Goal: Use online tool/utility: Utilize a website feature to perform a specific function

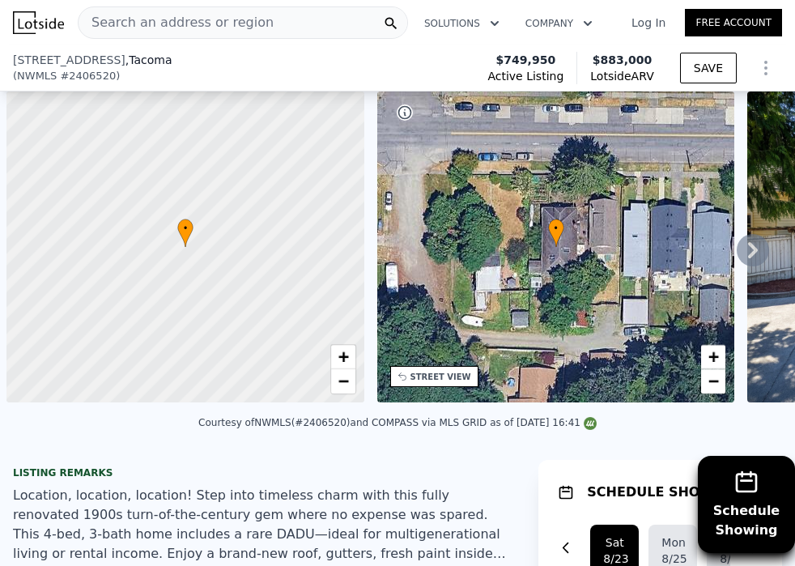
scroll to position [0, 6]
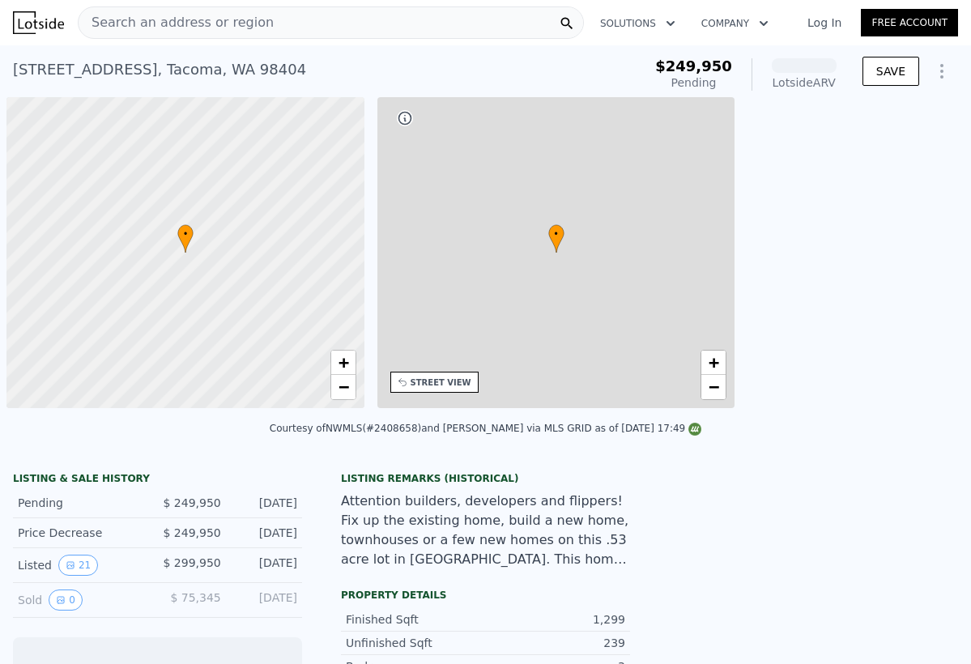
scroll to position [0, 6]
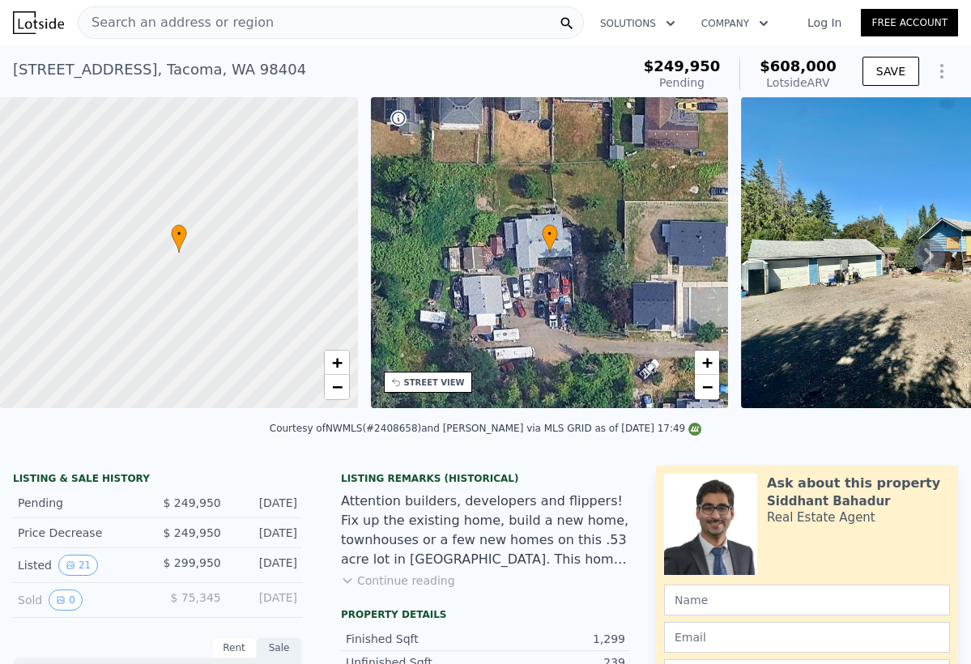
click at [259, 27] on div "Search an address or region" at bounding box center [331, 22] width 506 height 32
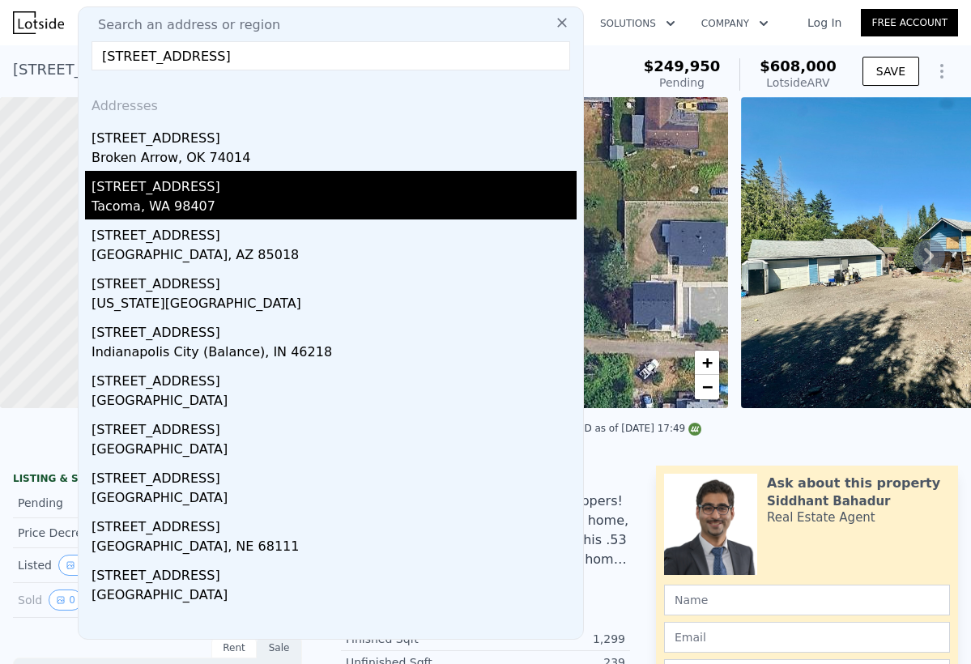
type input "4020 n 34th st"
click at [219, 191] on div "[STREET_ADDRESS]" at bounding box center [333, 184] width 485 height 26
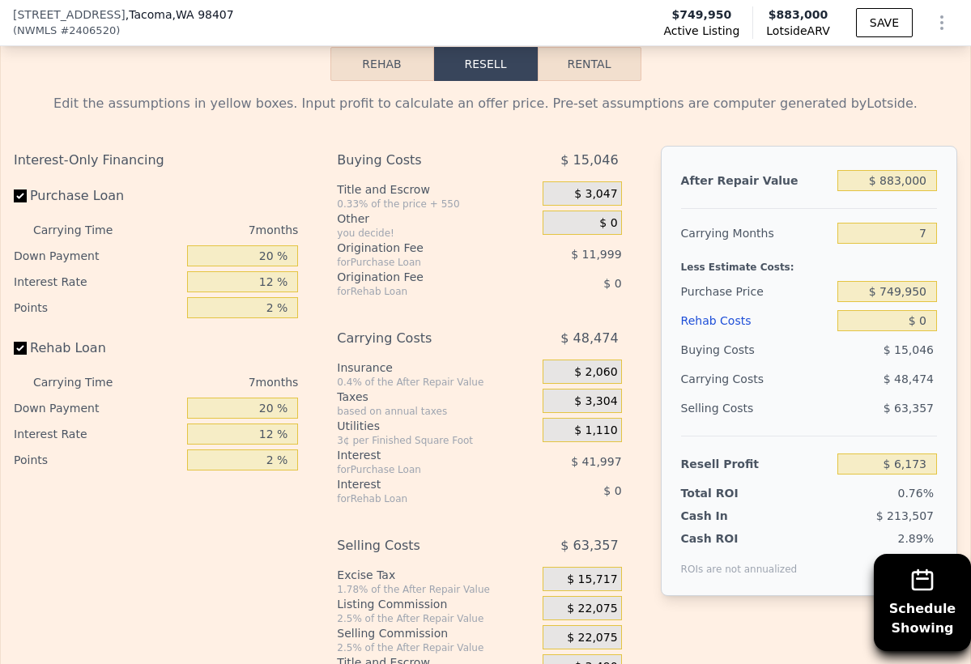
scroll to position [2548, 0]
click at [901, 185] on input "$ 883,000" at bounding box center [887, 180] width 100 height 21
type input "$ 7"
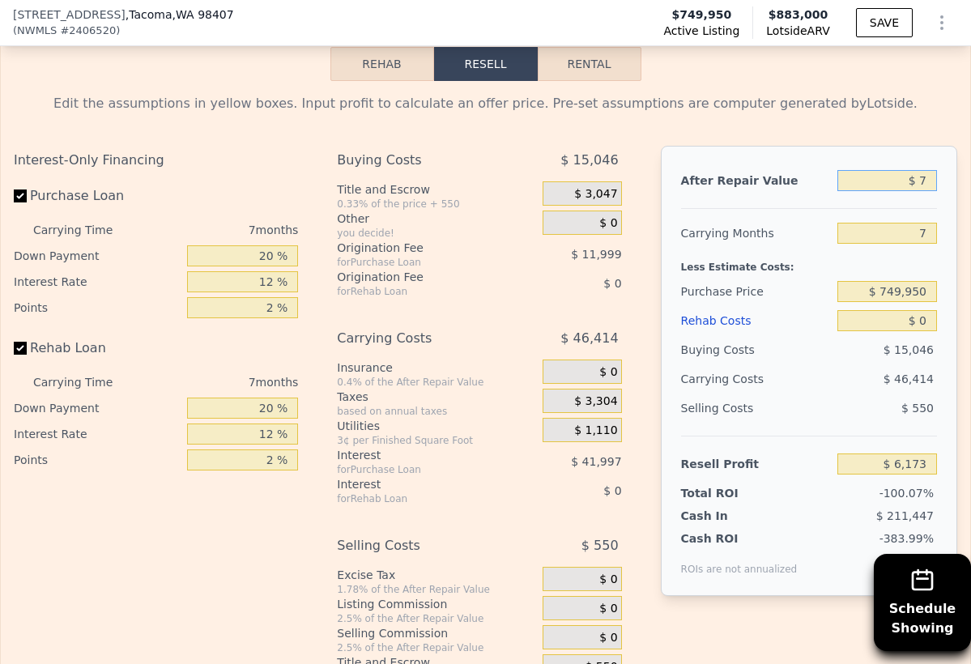
type input "-$ 811,953"
type input "$ 75"
type input "-$ 811,890"
type input "$ 750"
type input "-$ 811,265"
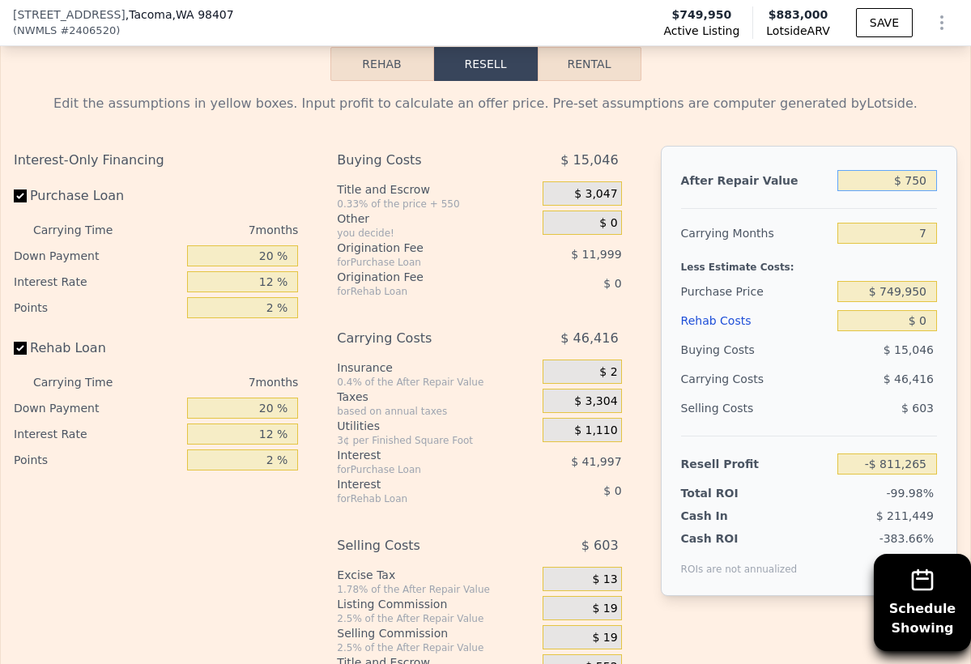
type input "$ 7,500"
type input "-$ 805,013"
type input "$ 75,000"
type input "-$ 742,470"
type input "$ 750,000"
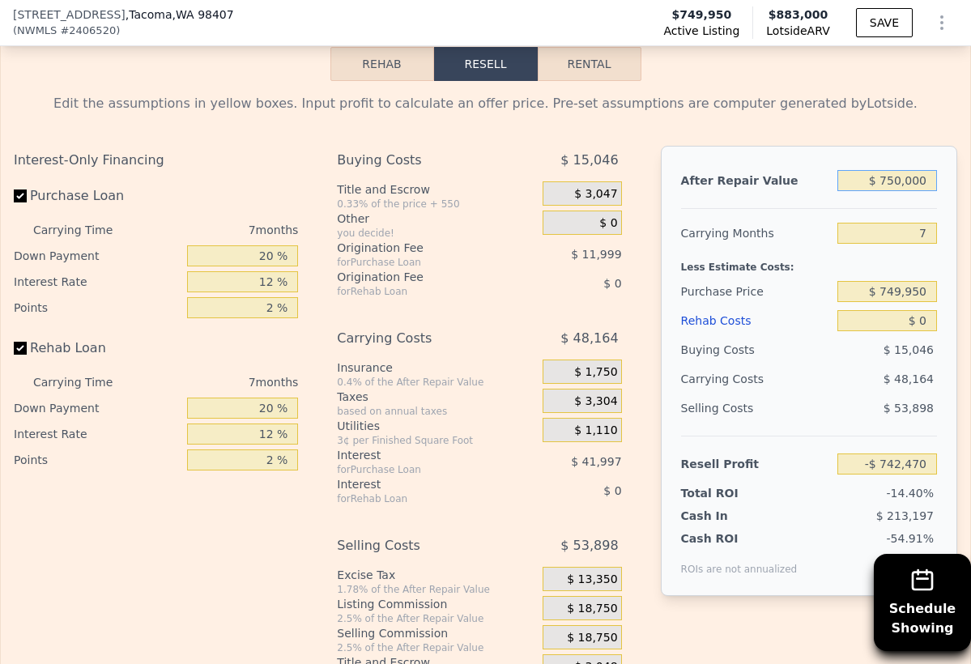
type input "-$ 117,058"
click at [901, 316] on input "$ 0" at bounding box center [887, 320] width 100 height 21
type input "$ 90"
type input "-$ 117,156"
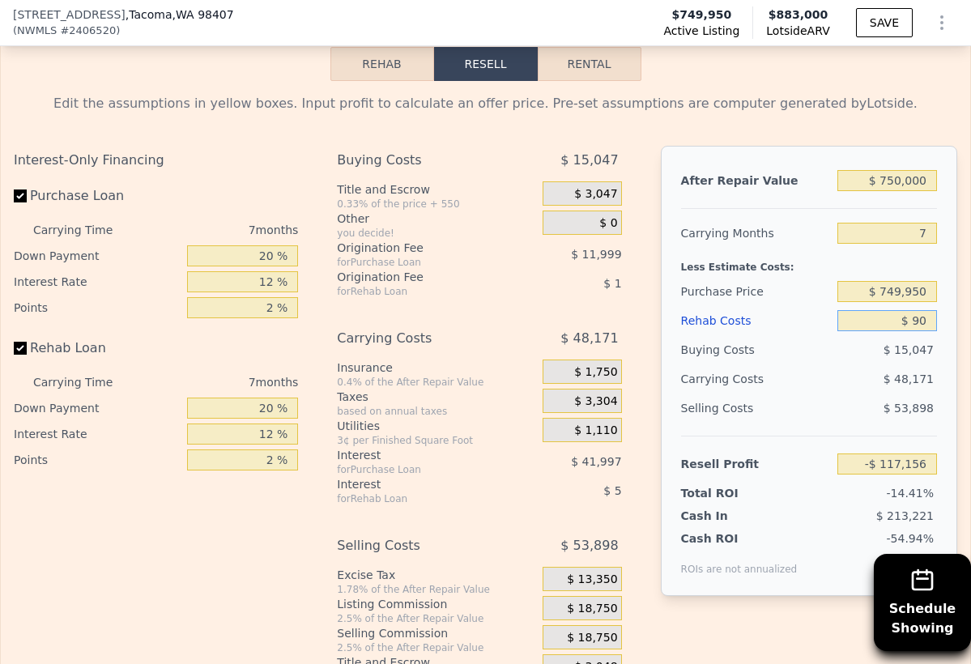
type input "$ 900"
type input "-$ 118,021"
type input "$ 9,000"
type input "-$ 126,706"
type input "$ 90,000"
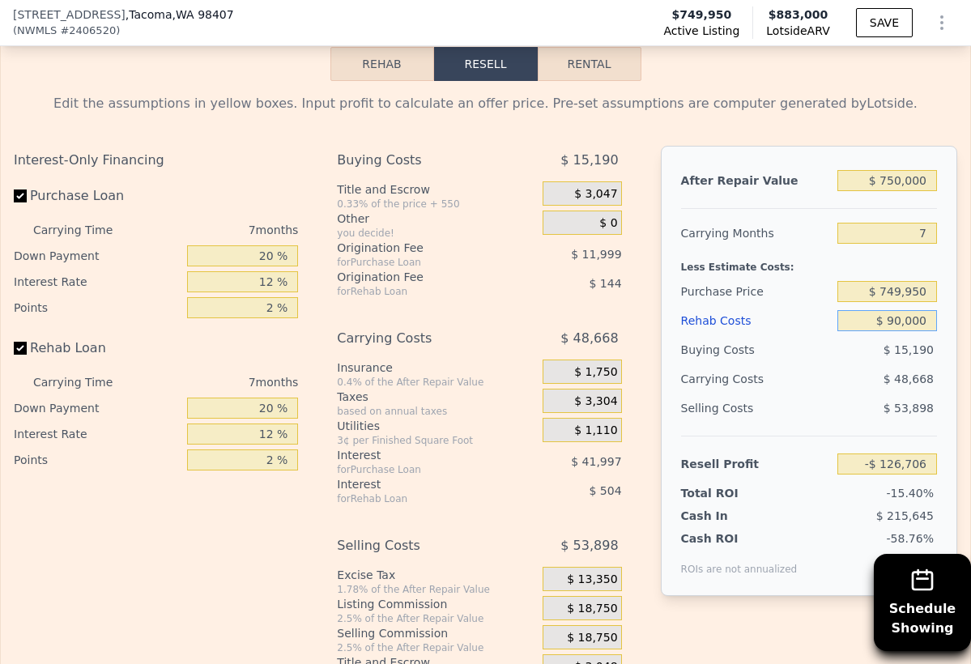
type input "-$ 213,538"
type input "$ 9,000"
type input "-$ 126,706"
type input "$ 900"
type input "-$ 118,021"
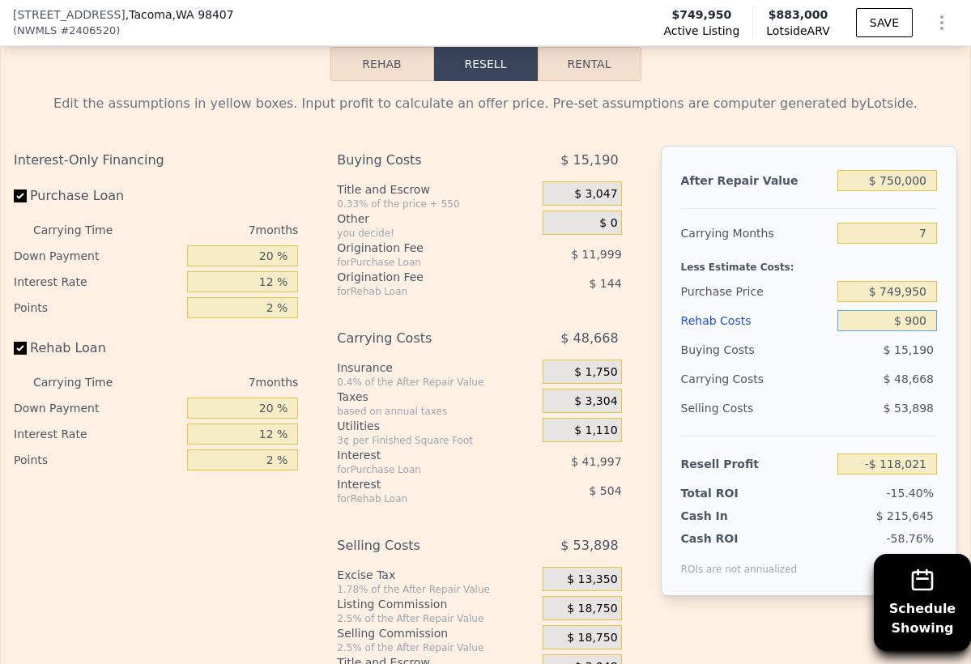
type input "$ 90"
type input "-$ 117,156"
type input "$ 0"
type input "-$ 117,058"
type input "$ 10"
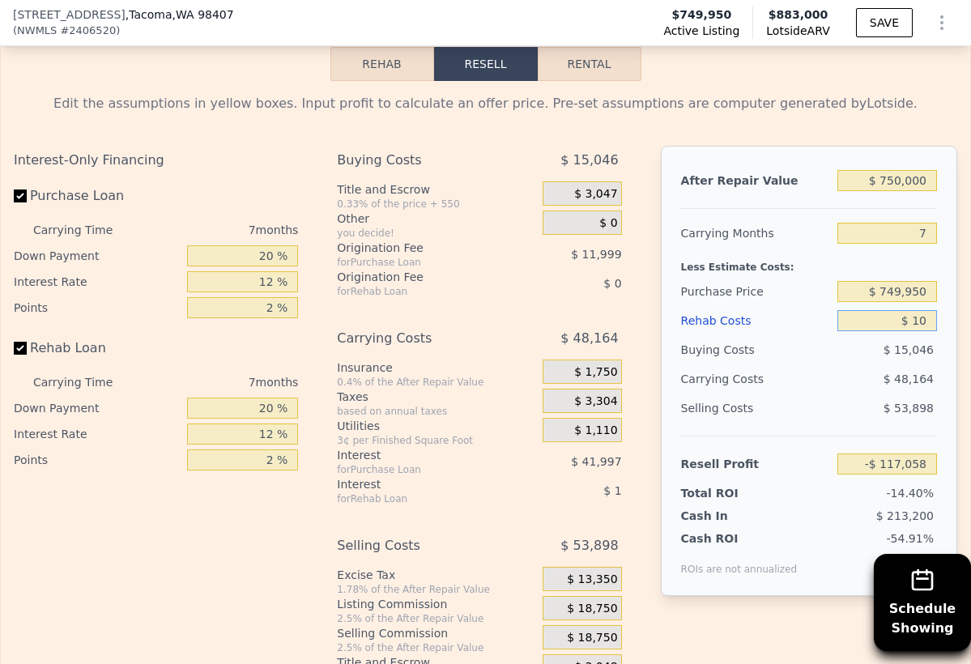
type input "-$ 117,068"
type input "$ 130"
type input "-$ 117,197"
type input "$ 1,300"
type input "-$ 118,449"
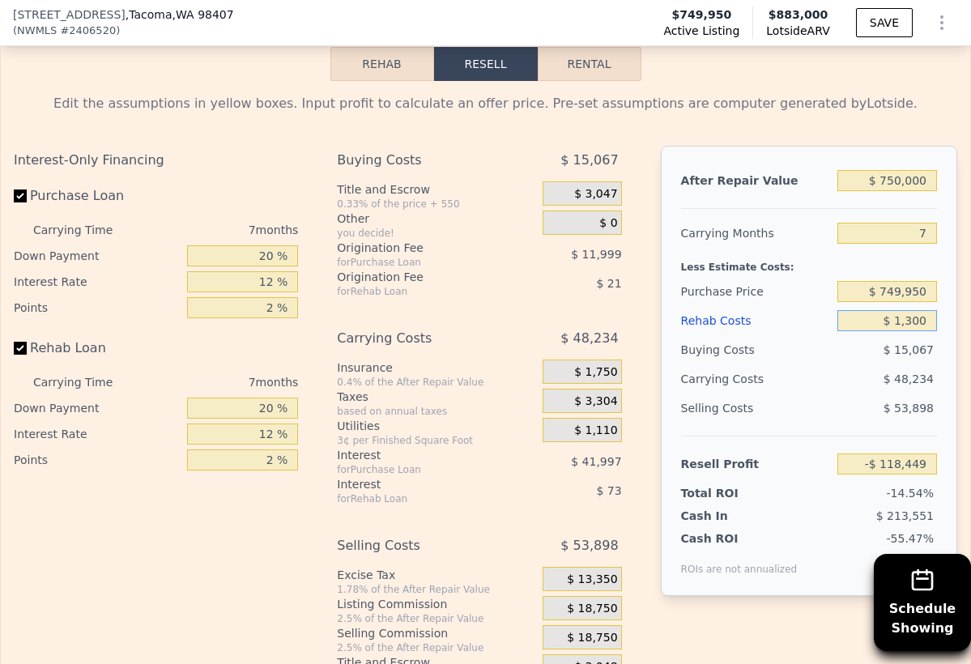
type input "$ 13,000"
type input "-$ 130,994"
type input "$ 130,000"
type input "-$ 256,418"
click at [870, 295] on input "$ 749,950" at bounding box center [887, 291] width 100 height 21
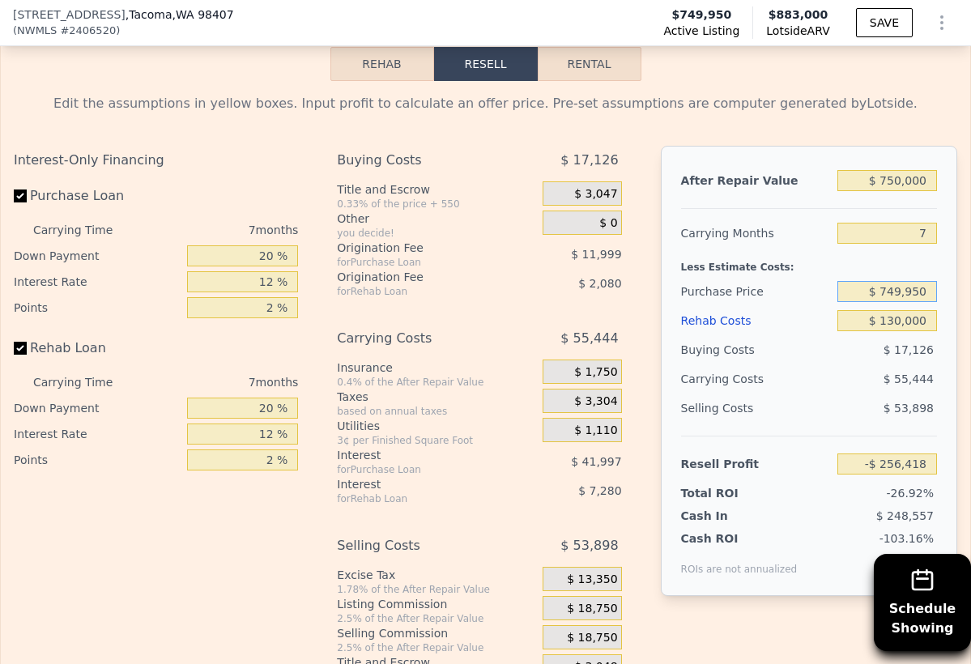
click at [870, 295] on input "$ 749,950" at bounding box center [887, 291] width 100 height 21
type input "$ 395,000"
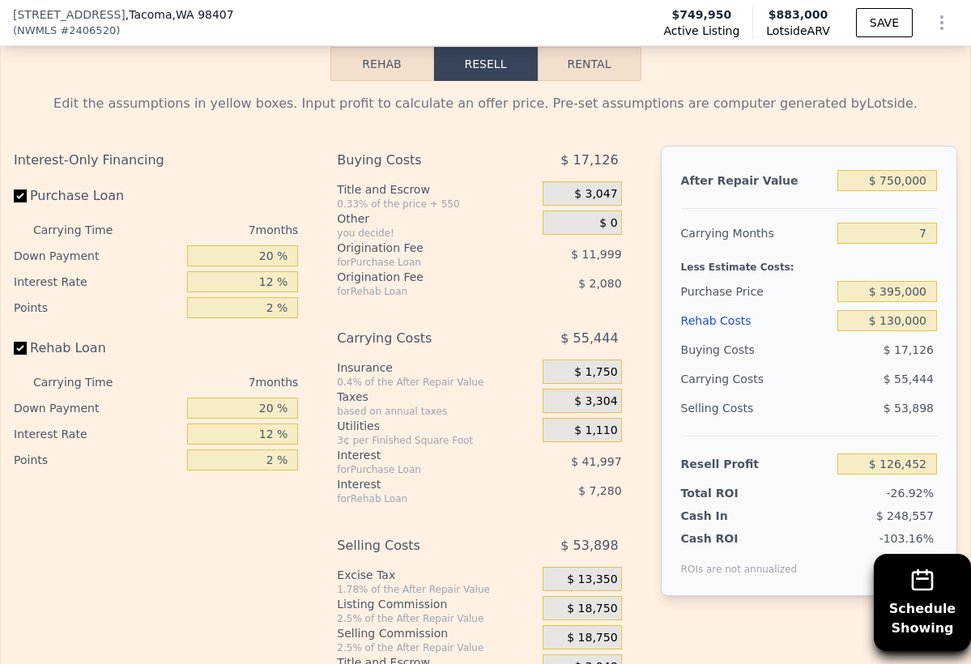
type input "$ 125,273"
click at [814, 440] on div "Resell Profit $ 125,273" at bounding box center [809, 457] width 256 height 43
